Goal: Task Accomplishment & Management: Manage account settings

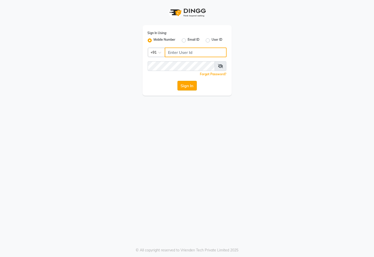
type input "7609999905"
click at [192, 87] on button "Sign In" at bounding box center [186, 86] width 19 height 10
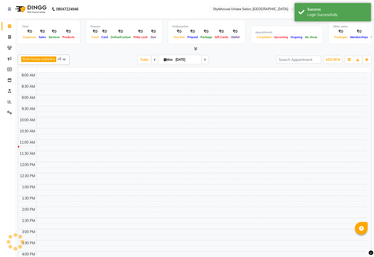
select select "en"
